Goal: Book appointment/travel/reservation

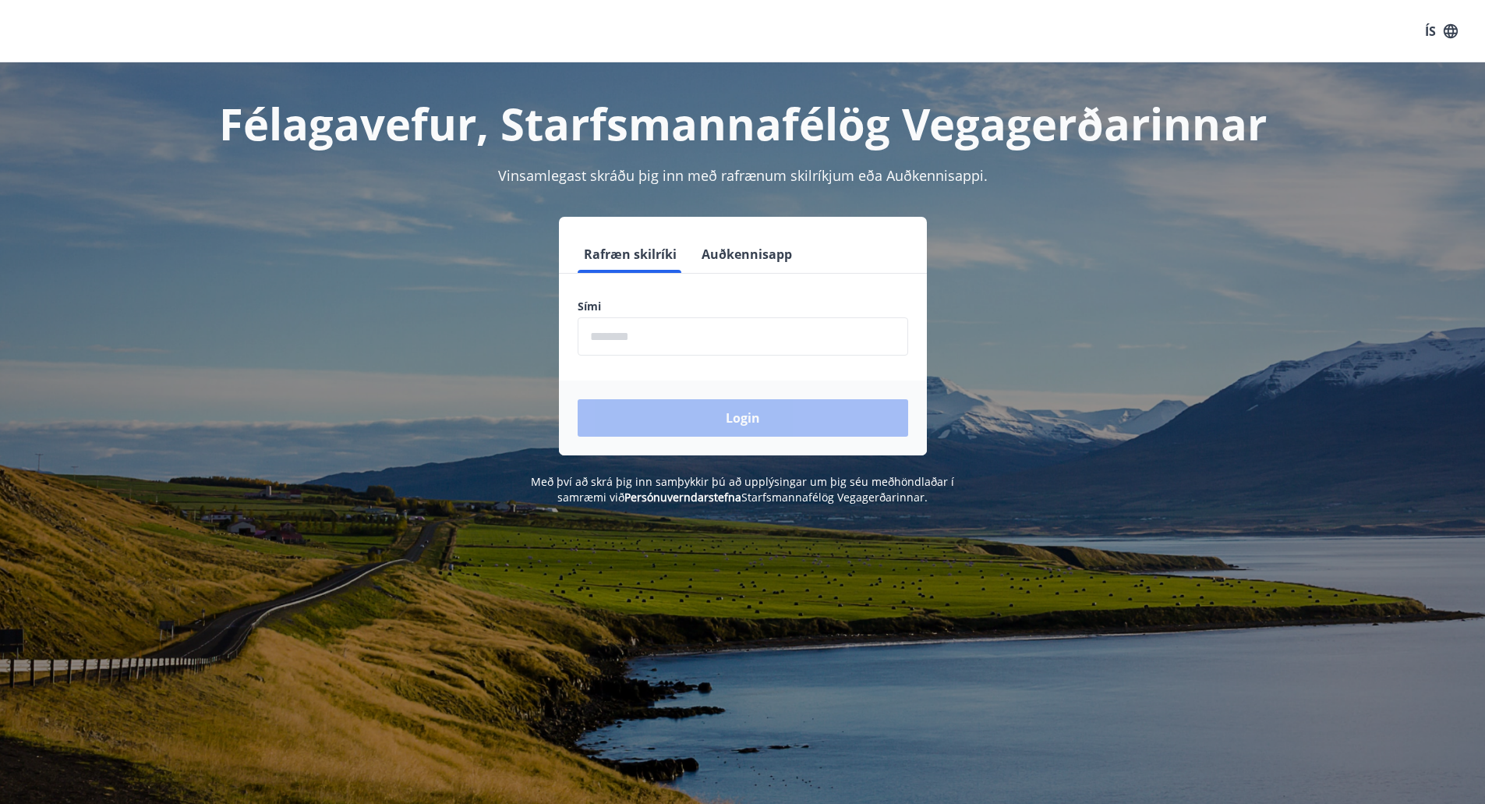
click at [712, 341] on input "phone" at bounding box center [743, 336] width 331 height 38
type input "********"
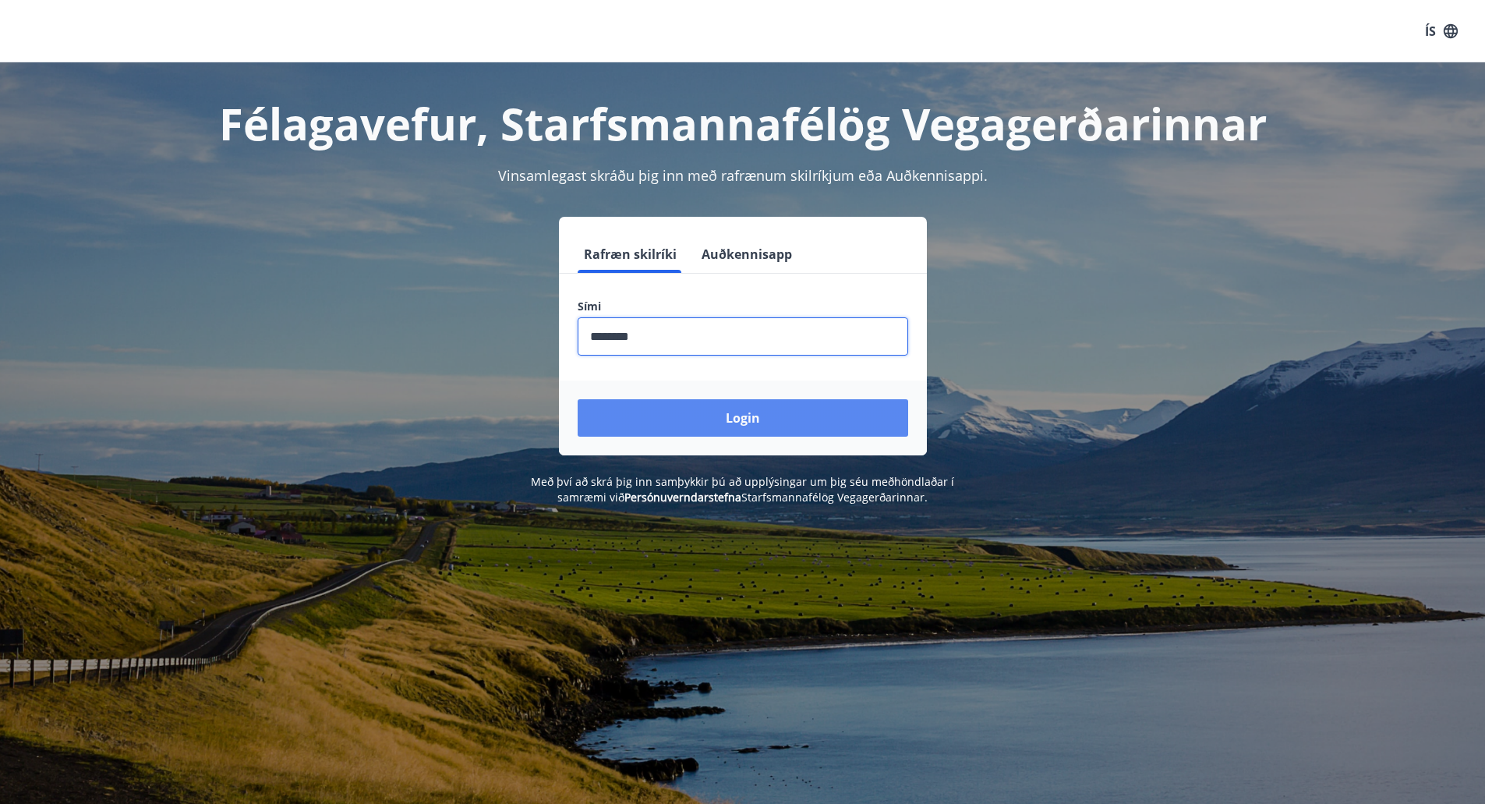
click at [764, 424] on button "Login" at bounding box center [743, 417] width 331 height 37
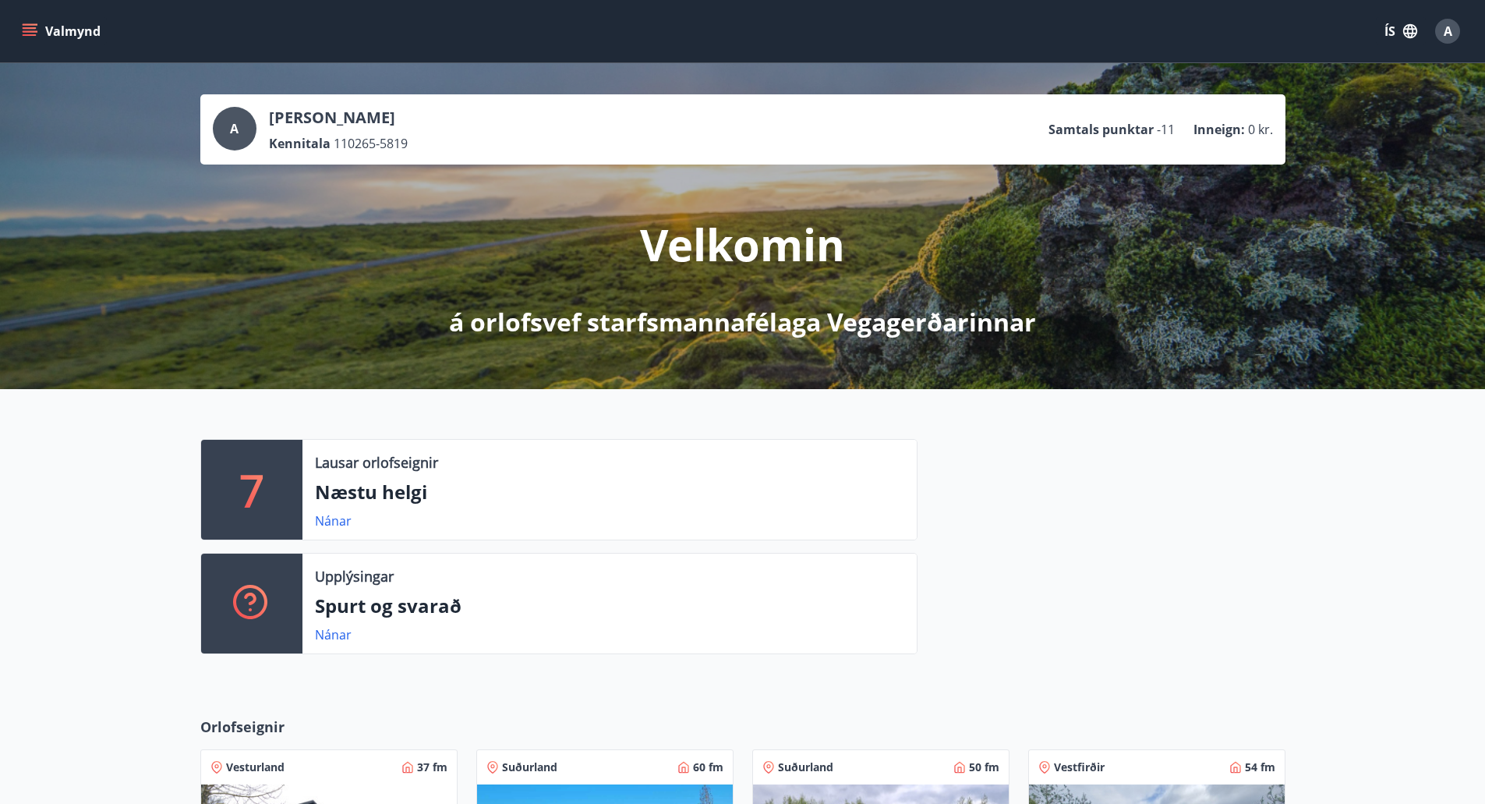
click at [42, 29] on button "Valmynd" at bounding box center [63, 31] width 88 height 28
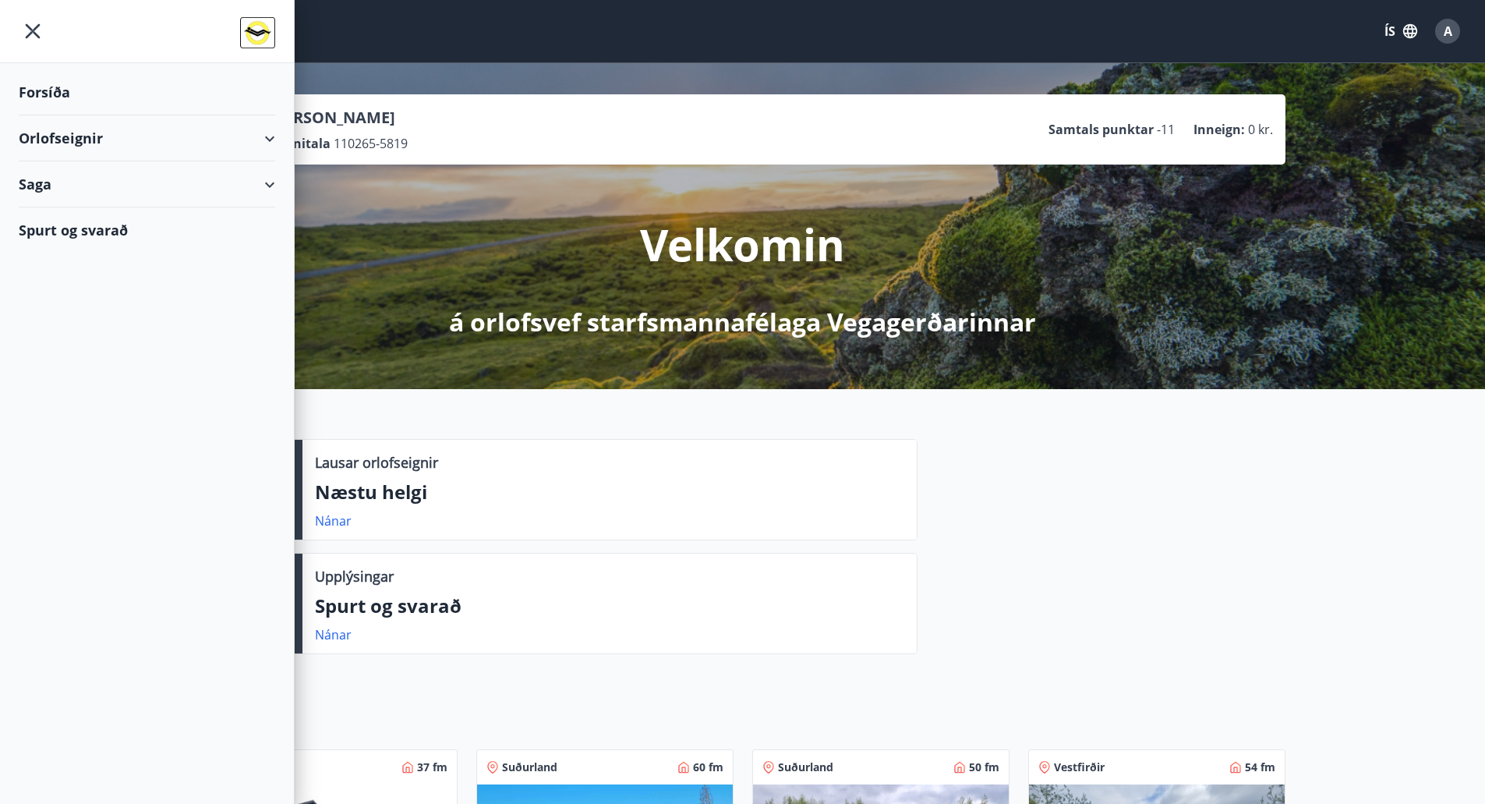
click at [261, 133] on div "Orlofseignir" at bounding box center [147, 138] width 257 height 46
click at [113, 212] on div "Bókunardagatal" at bounding box center [147, 210] width 232 height 33
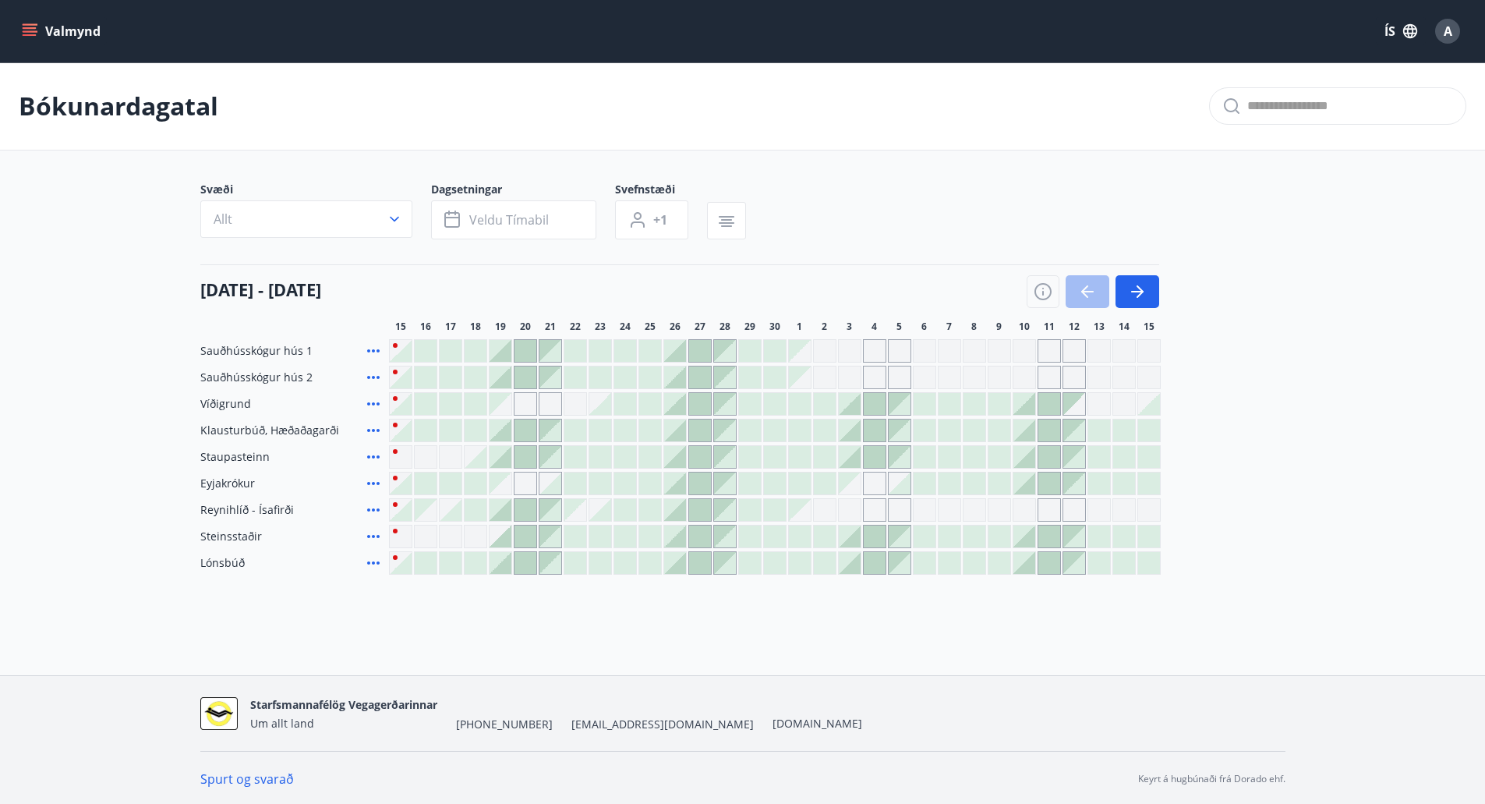
click at [1018, 479] on div at bounding box center [1025, 483] width 22 height 22
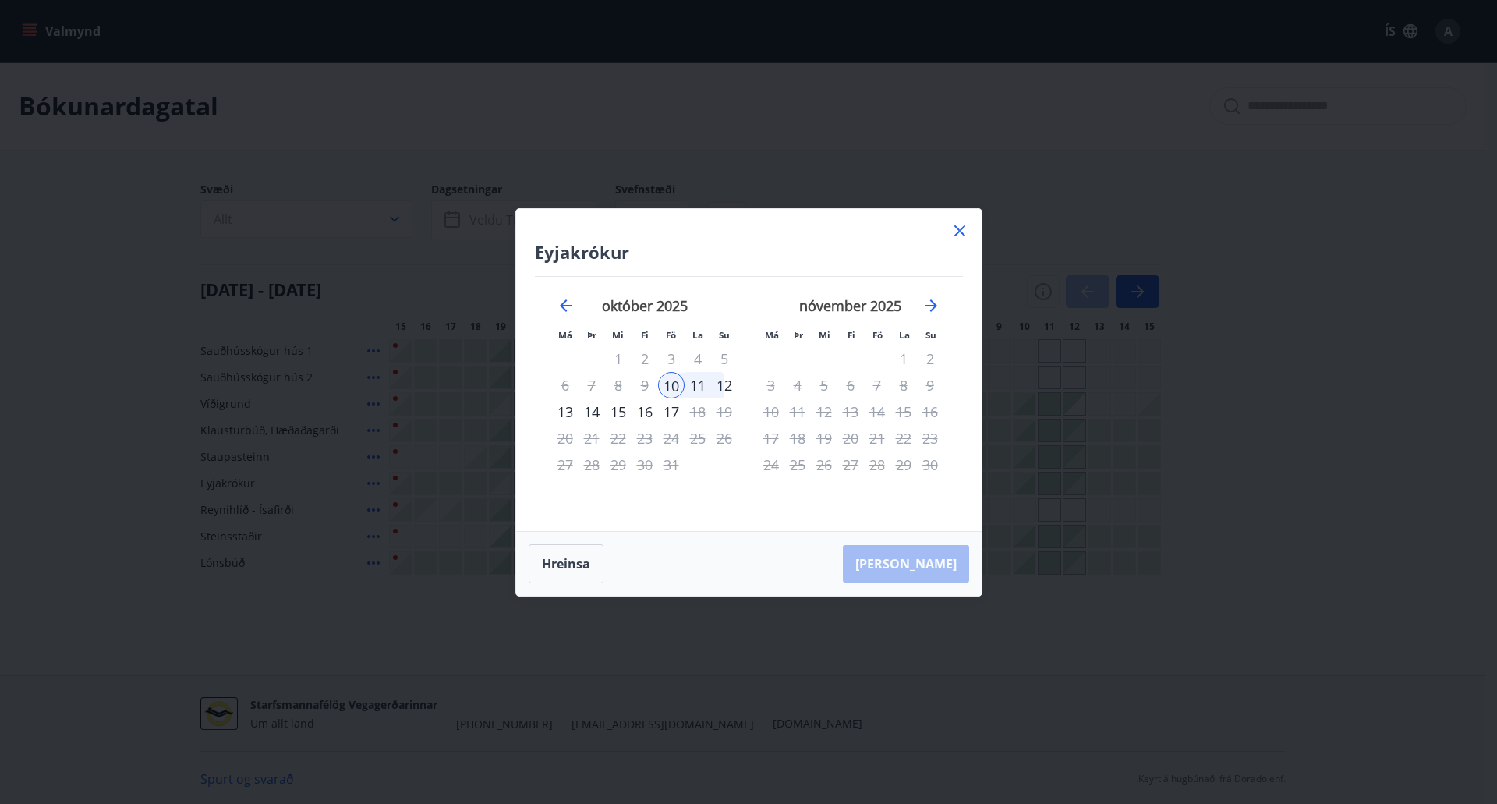
click at [727, 386] on div "12" at bounding box center [724, 385] width 27 height 27
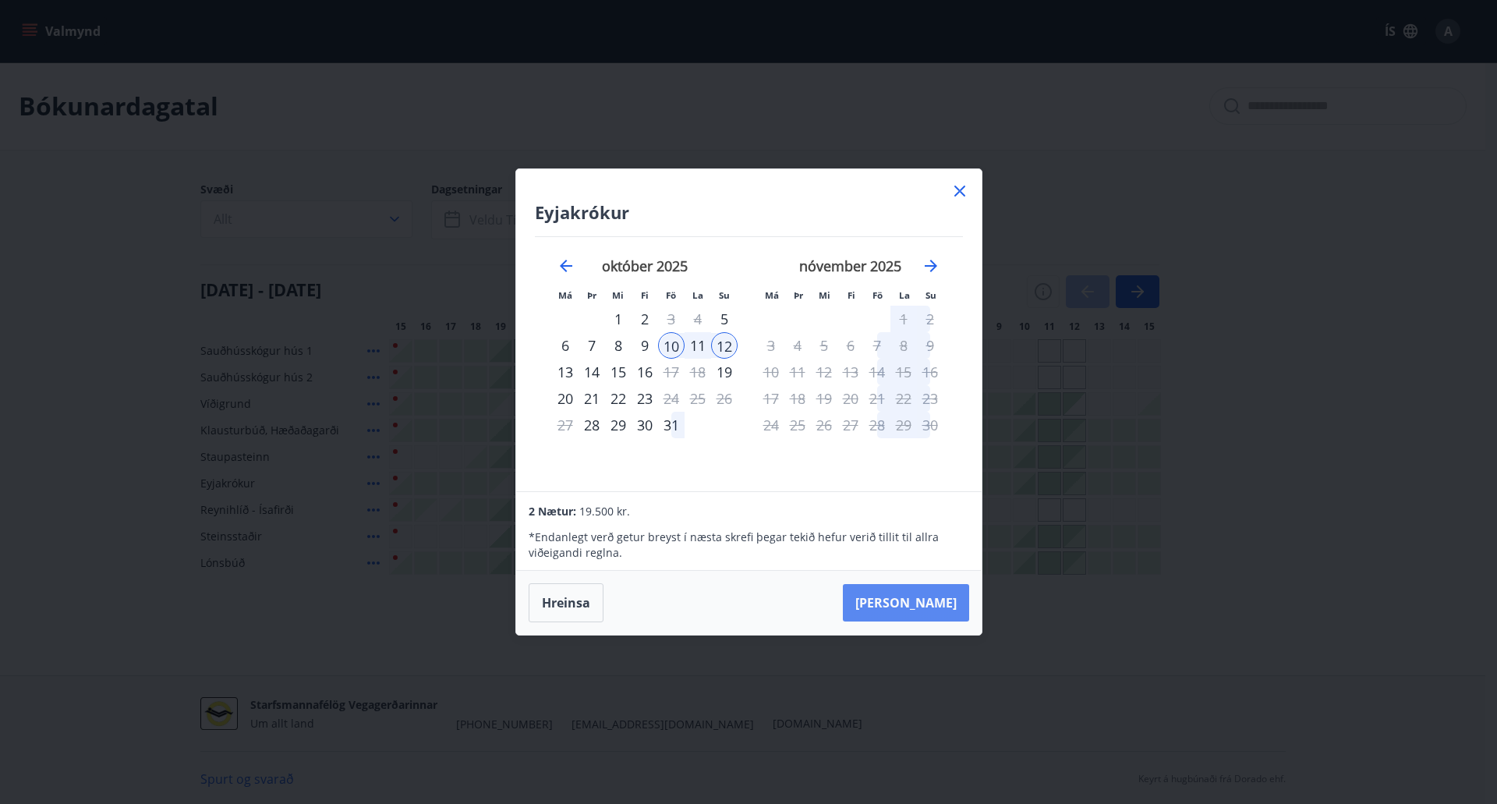
click at [930, 607] on button "[PERSON_NAME]" at bounding box center [906, 602] width 126 height 37
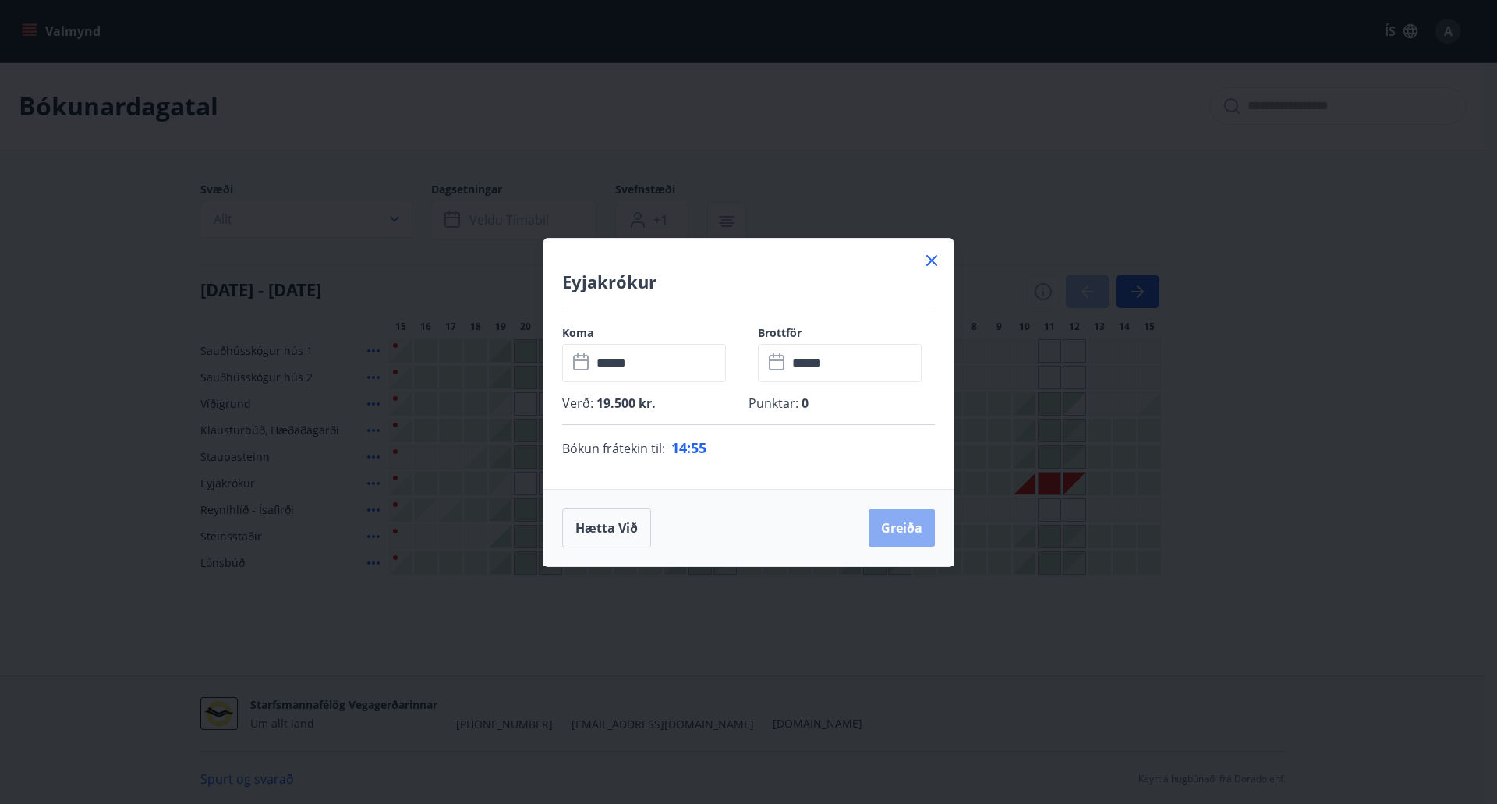
click at [919, 523] on button "Greiða" at bounding box center [902, 527] width 66 height 37
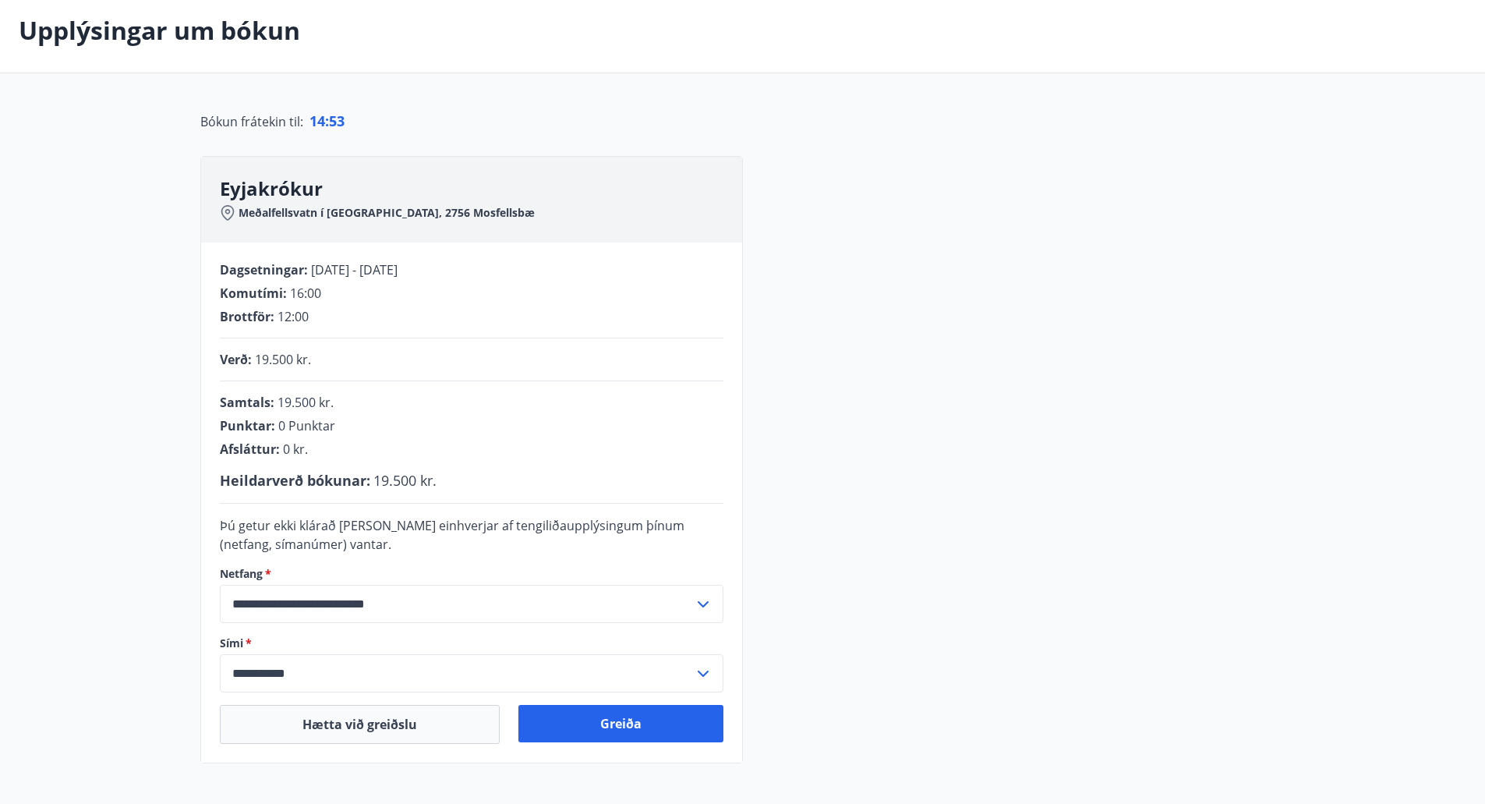
scroll to position [228, 0]
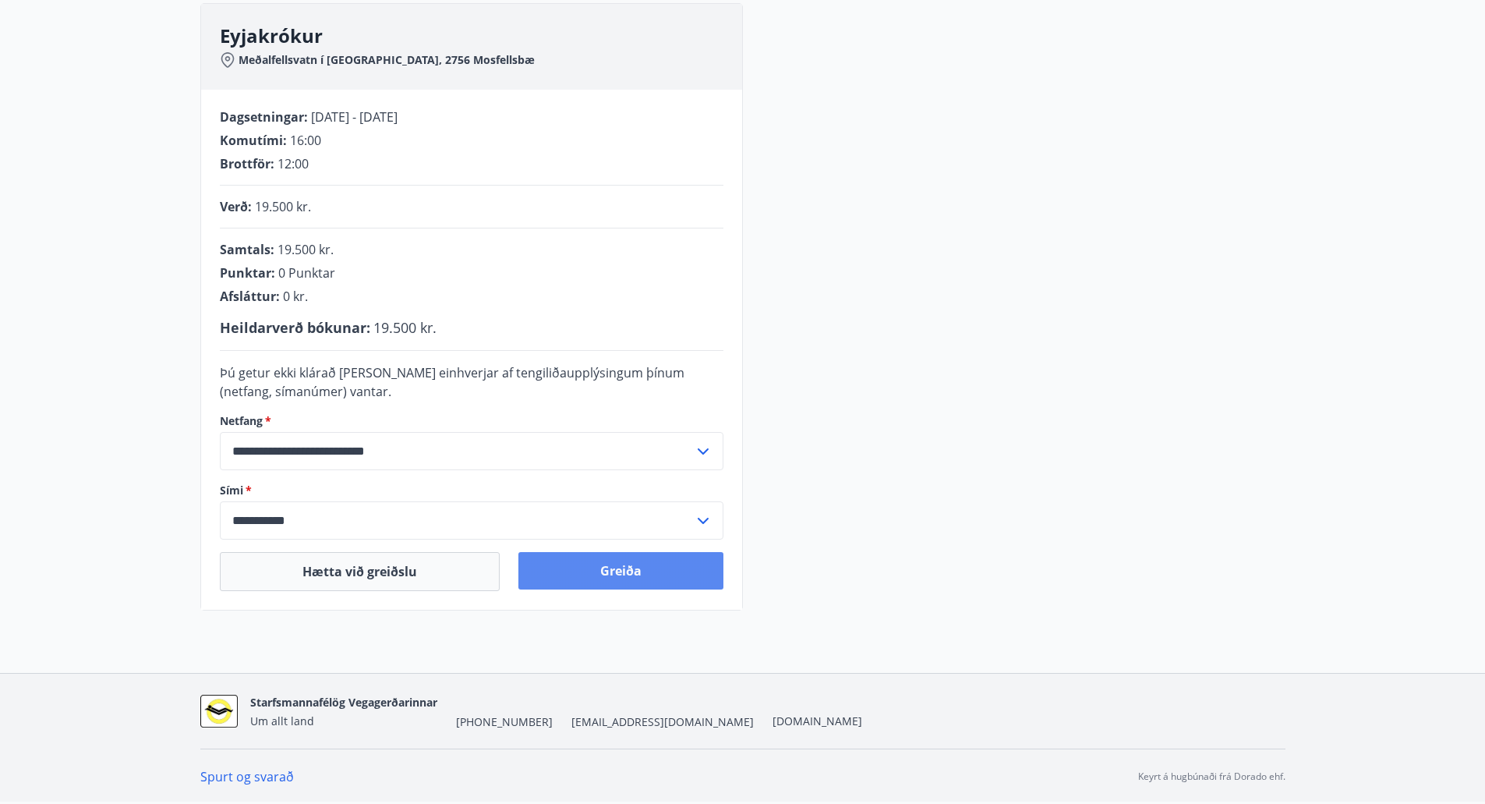
click at [646, 568] on button "Greiða" at bounding box center [620, 570] width 205 height 37
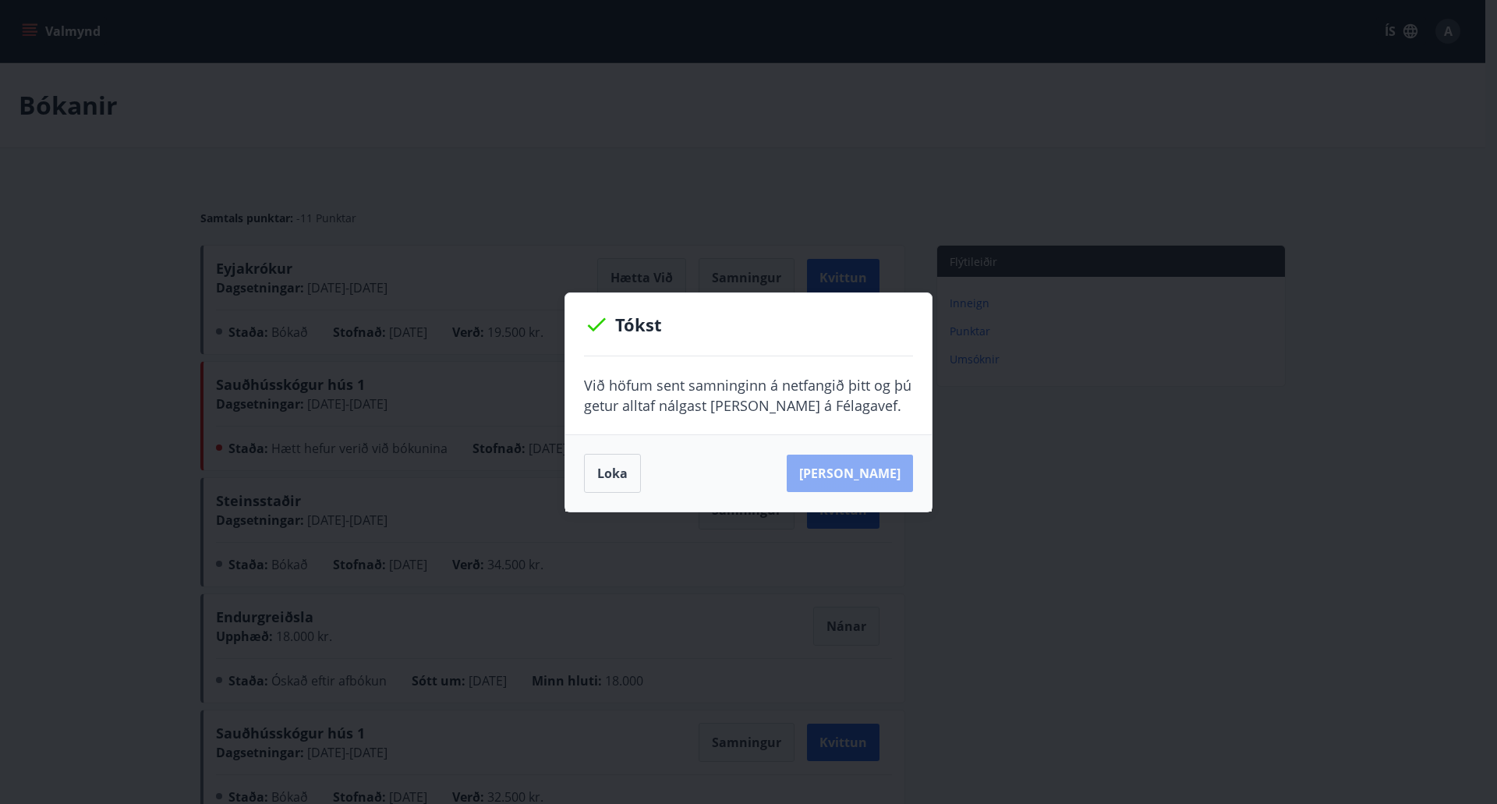
click at [875, 478] on button "Sjá samning" at bounding box center [850, 473] width 126 height 37
click at [622, 469] on button "Loka" at bounding box center [612, 473] width 57 height 39
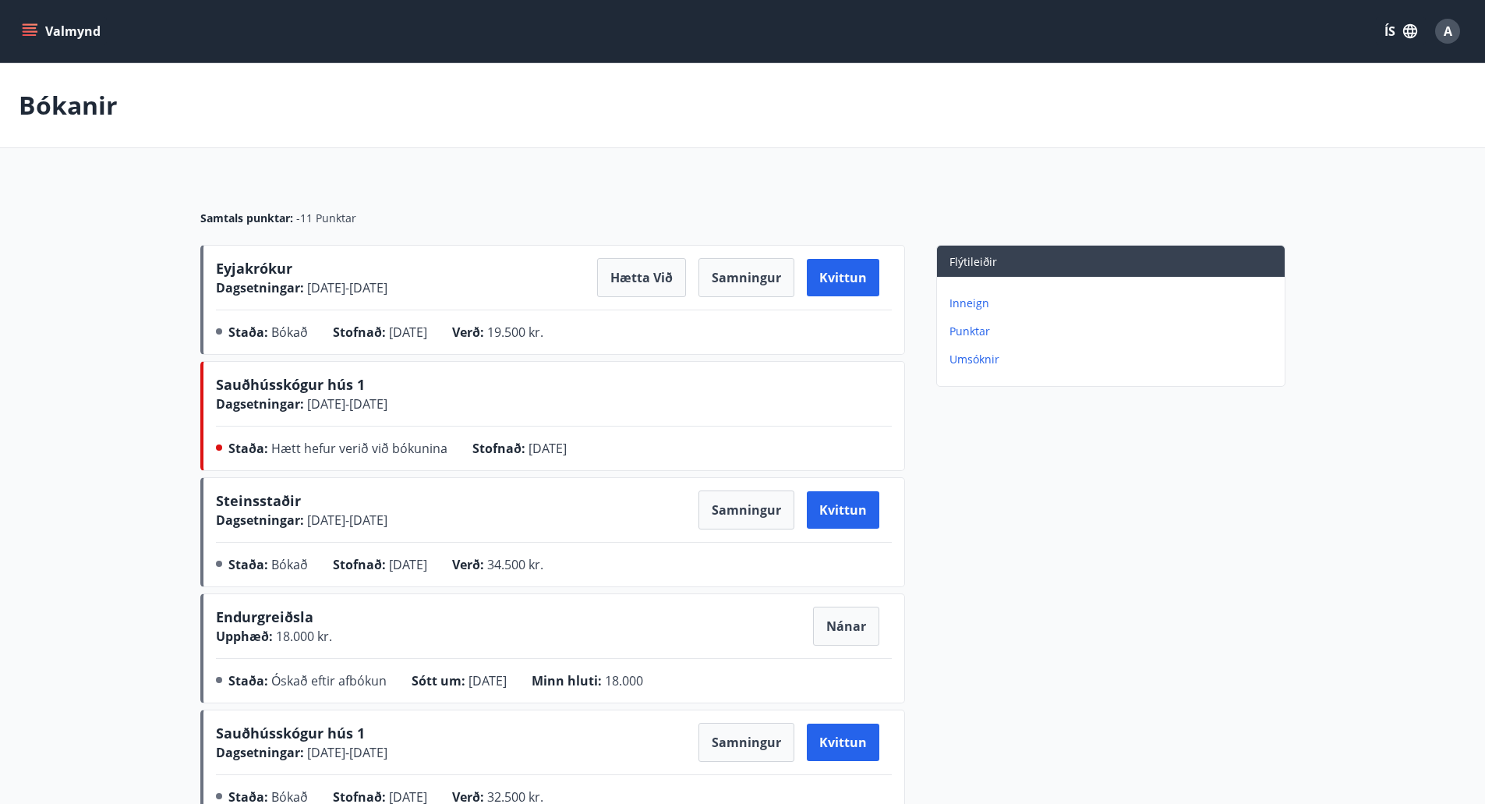
click at [1449, 38] on span "A" at bounding box center [1448, 31] width 9 height 17
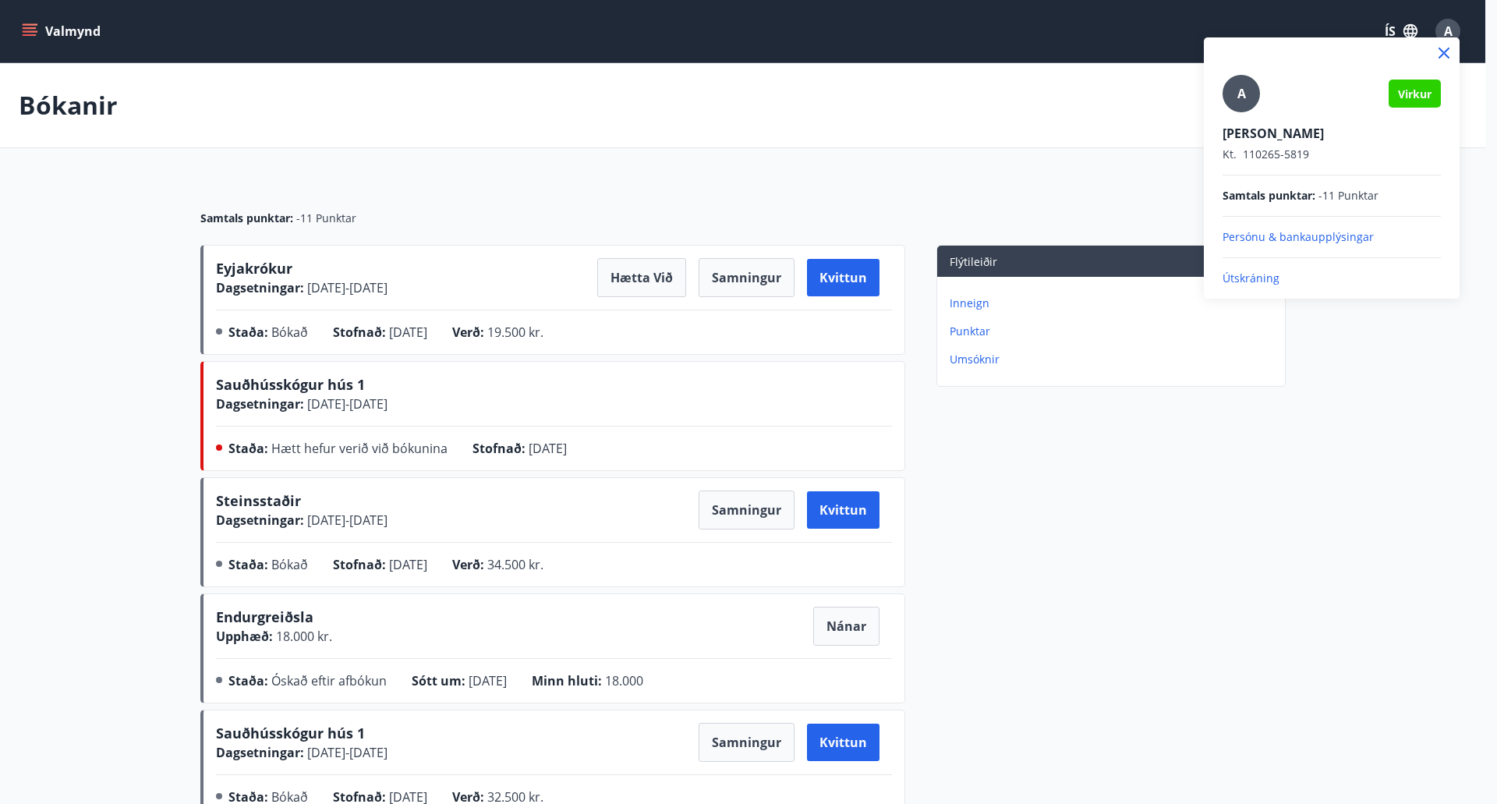
click at [1272, 279] on p "Útskráning" at bounding box center [1331, 279] width 218 height 16
